Goal: Information Seeking & Learning: Learn about a topic

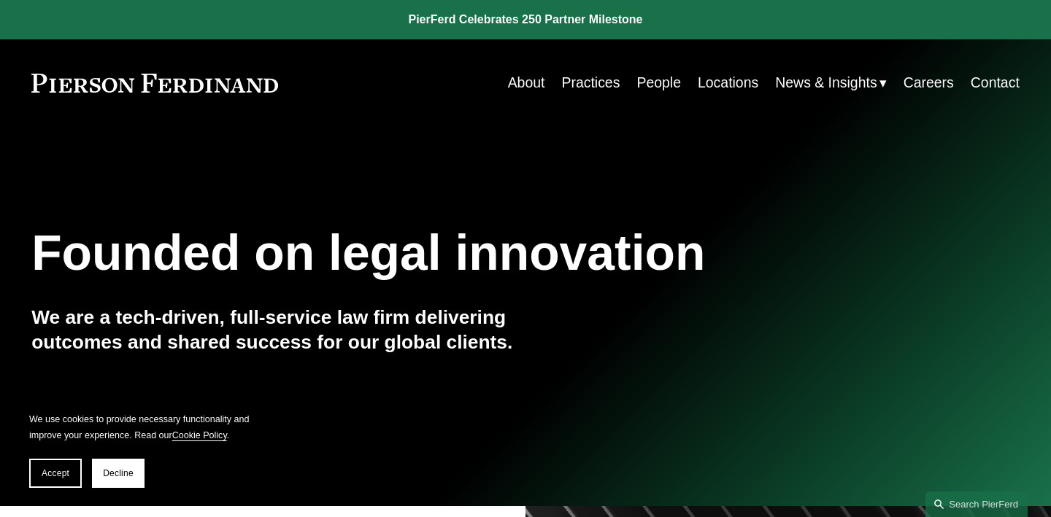
click at [575, 85] on link "Practices" at bounding box center [590, 83] width 58 height 28
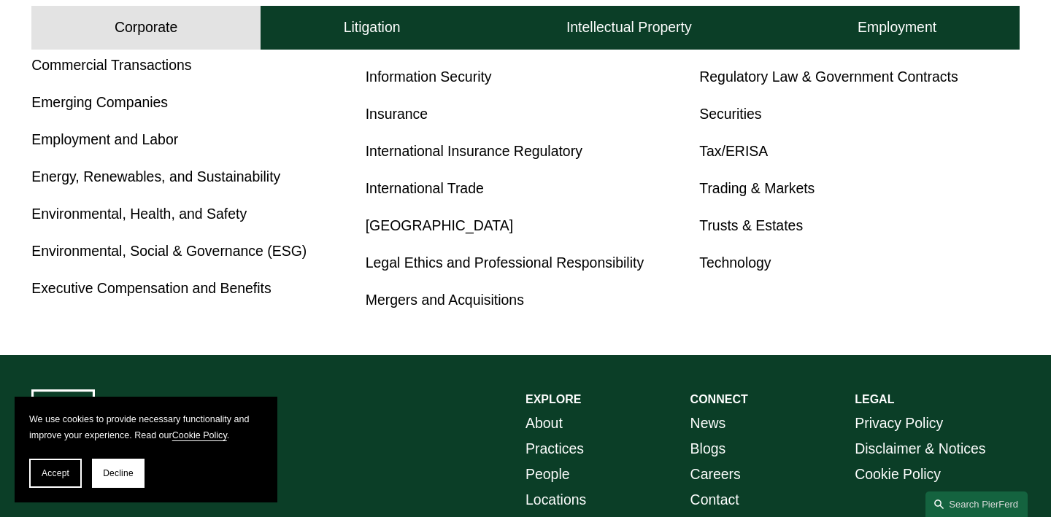
scroll to position [911, 0]
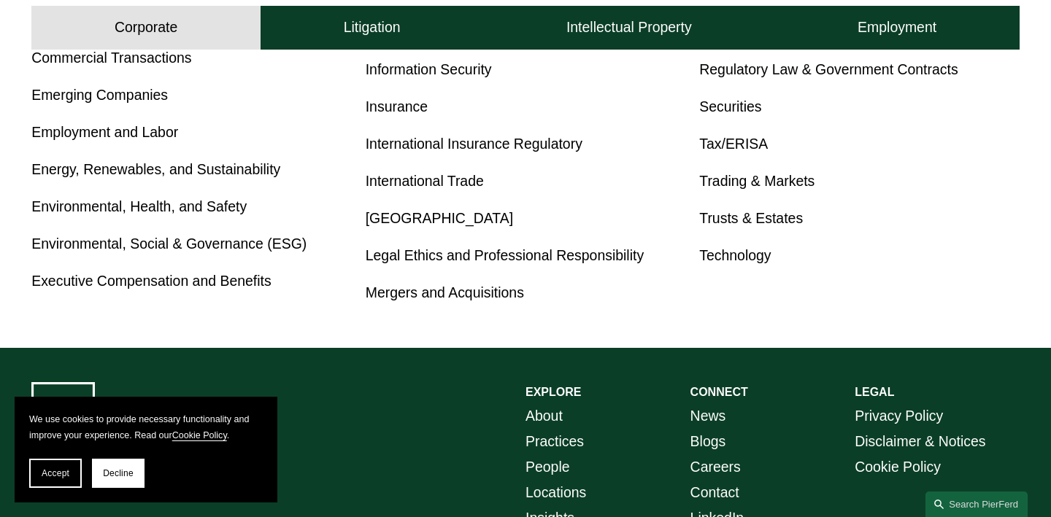
click at [69, 209] on link "Environmental, Health, and Safety" at bounding box center [138, 206] width 215 height 16
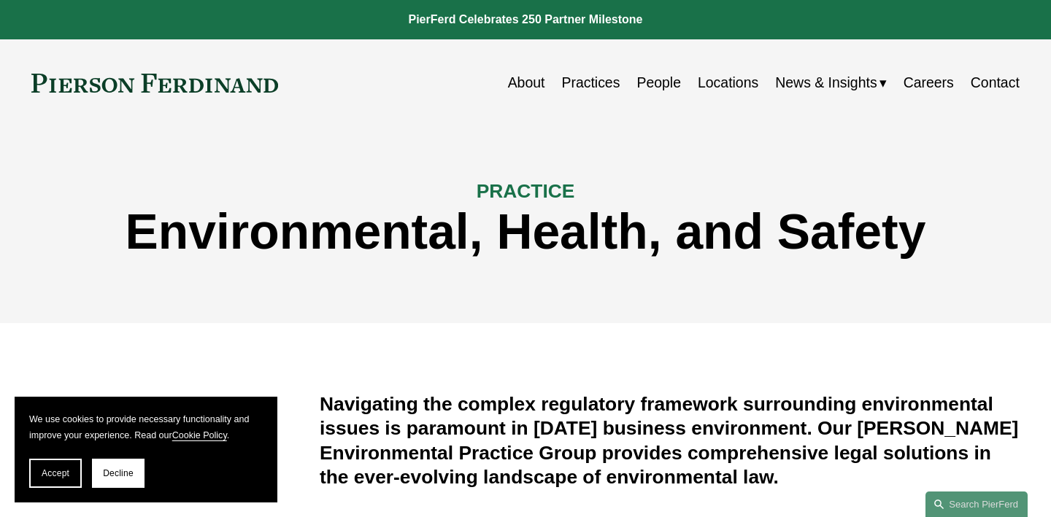
click at [591, 80] on link "Practices" at bounding box center [590, 83] width 58 height 28
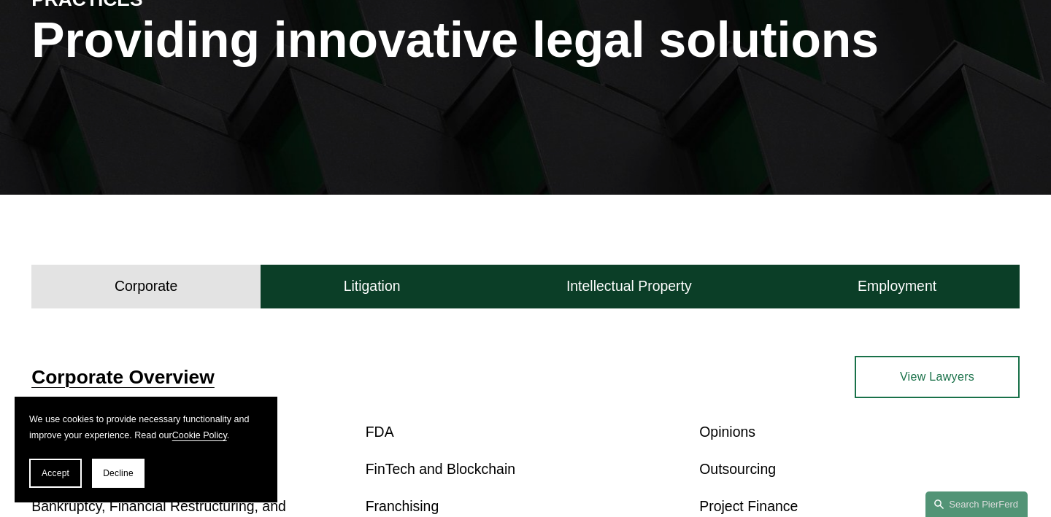
scroll to position [226, 0]
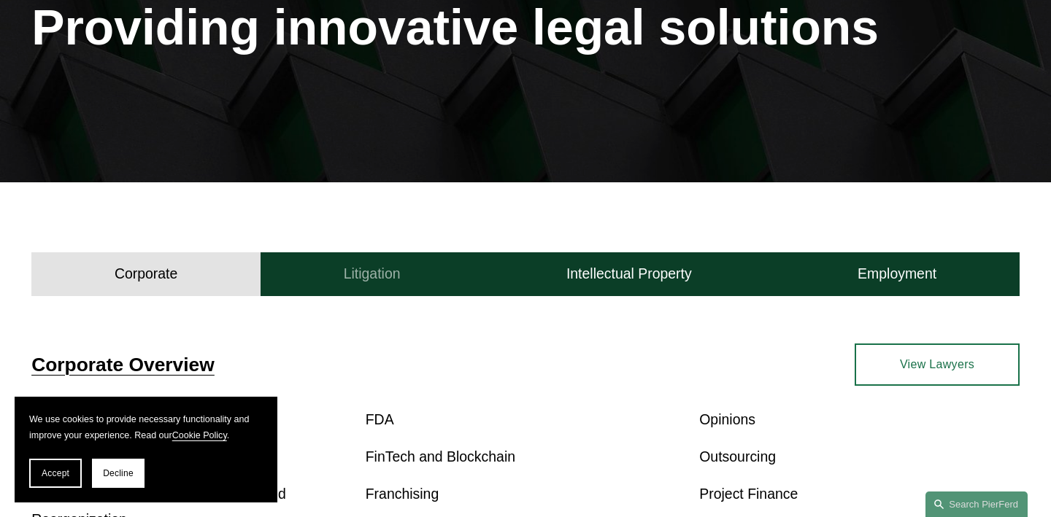
click at [364, 282] on h4 "Litigation" at bounding box center [372, 274] width 57 height 18
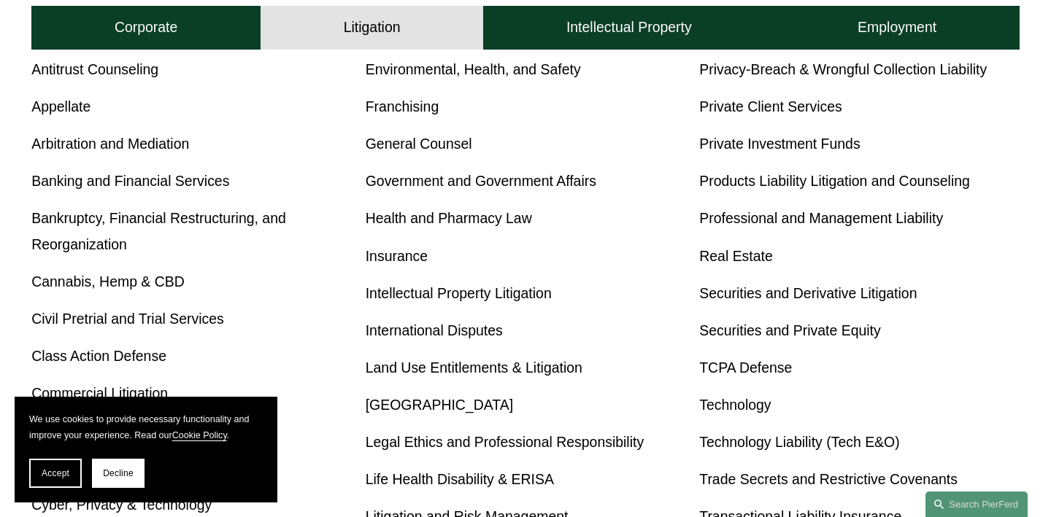
scroll to position [578, 0]
